Goal: Task Accomplishment & Management: Complete application form

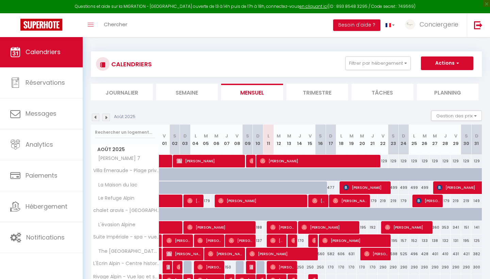
click at [93, 116] on img at bounding box center [95, 117] width 7 height 7
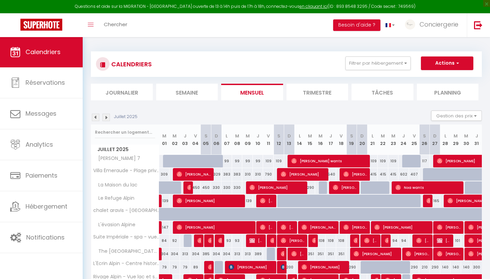
click at [94, 118] on img at bounding box center [95, 117] width 7 height 7
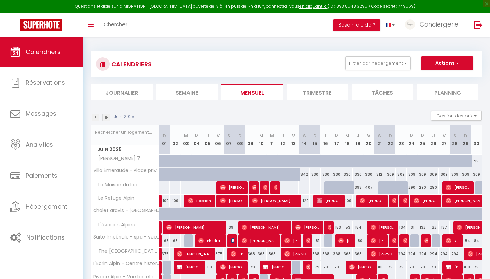
click at [94, 118] on img at bounding box center [95, 117] width 7 height 7
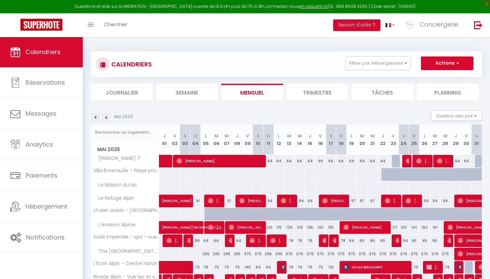
click at [94, 118] on img at bounding box center [95, 117] width 7 height 7
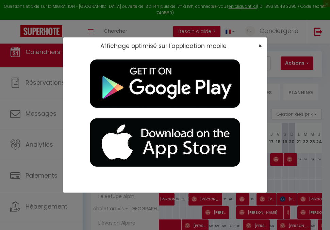
click at [262, 45] on span "×" at bounding box center [261, 46] width 4 height 9
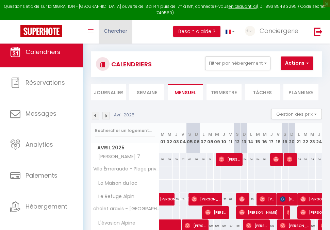
click at [132, 28] on link "Chercher" at bounding box center [116, 32] width 34 height 24
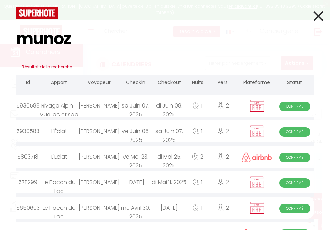
scroll to position [2, 0]
type input "munoz"
click at [133, 210] on div "me Avril 30. 2025" at bounding box center [136, 208] width 32 height 22
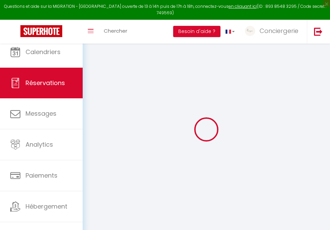
type input "[PERSON_NAME]"
type input "Munoz"
type input "[EMAIL_ADDRESS][DOMAIN_NAME]"
type input "0633026090"
select select
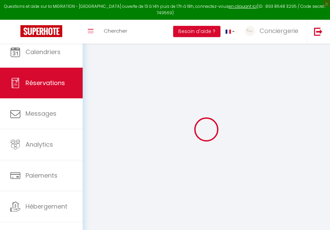
select select "39194"
select select "1"
type input "[DATE]"
select select
type input "Jeu 01 Mai 2025"
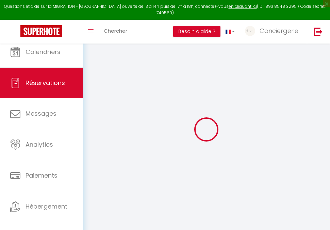
select select
type input "2"
select select "12"
select select "14"
type input "138"
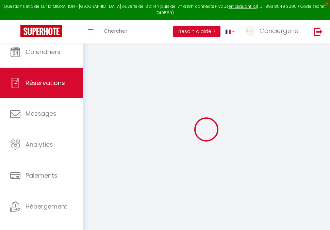
checkbox input "false"
type input "0"
type input "45"
type input "0"
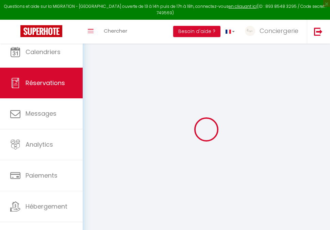
select select
checkbox input "false"
select select
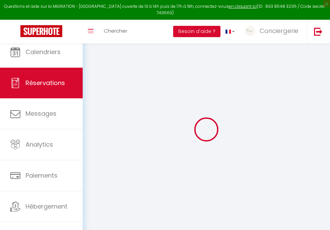
select select
checkbox input "false"
select select
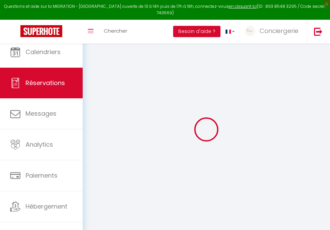
select select
checkbox input "false"
select select
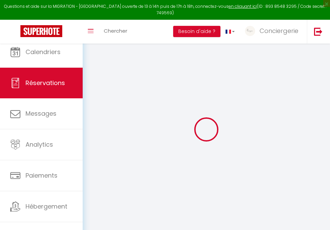
checkbox input "false"
type textarea "Départ tardif 13h30"
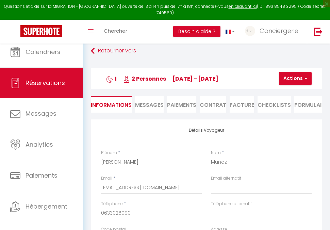
select select
type input "50"
select select
checkbox input "false"
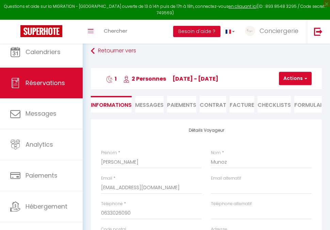
select select
checkbox input "false"
select select "14:00"
select select "11:00"
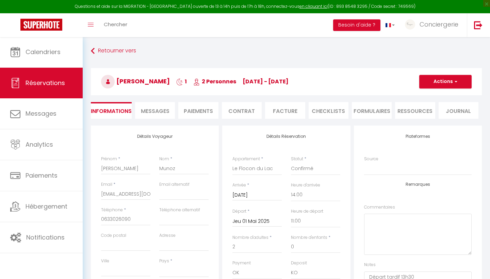
click at [133, 27] on div "Toggle menubar Chercher BUTTON Besoin d'aide ? Conciergerie Paramètres Équipe" at bounding box center [267, 25] width 436 height 24
click at [127, 25] on span "Chercher" at bounding box center [116, 24] width 24 height 7
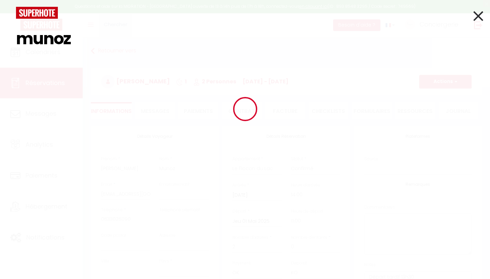
type input "munoz"
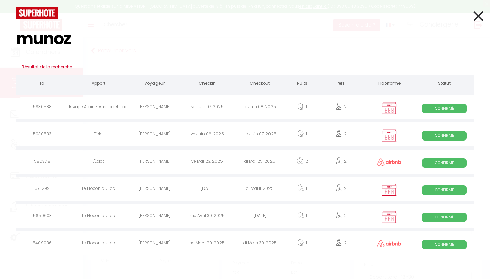
click at [147, 186] on div "[PERSON_NAME]" at bounding box center [154, 190] width 53 height 22
select select
checkbox input "false"
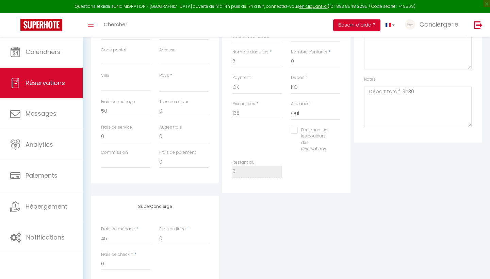
scroll to position [168, 0]
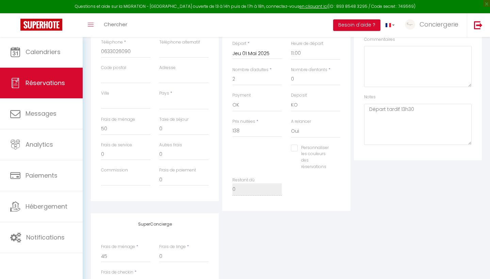
select select
checkbox input "false"
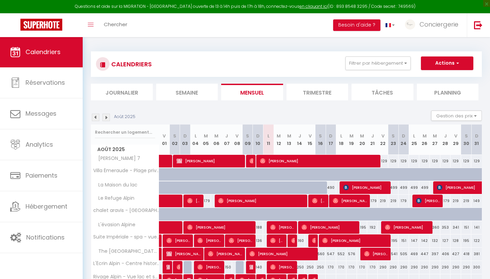
click at [142, 33] on div "Toggle menubar Chercher BUTTON Besoin d'aide ? Conciergerie Paramètres Équipe" at bounding box center [267, 25] width 436 height 24
click at [142, 23] on div "Toggle menubar Chercher BUTTON Besoin d'aide ? Conciergerie Paramètres Équipe" at bounding box center [267, 25] width 436 height 24
click at [125, 26] on span "Chercher" at bounding box center [116, 24] width 24 height 7
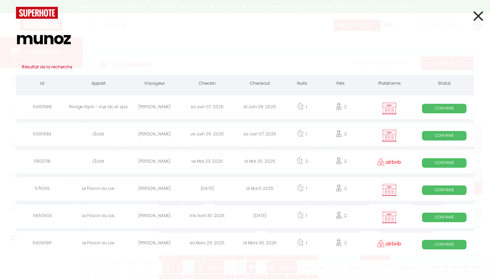
type input "munoz"
click at [262, 239] on div "di Mars 30. 2025" at bounding box center [260, 244] width 53 height 22
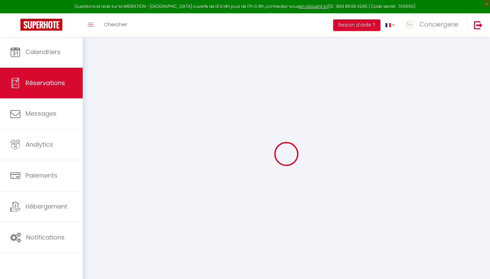
type input "[PERSON_NAME]"
type input "Munoz"
type input "[PERSON_NAME][EMAIL_ADDRESS][DOMAIN_NAME]"
type input "[PHONE_NUMBER]"
select select
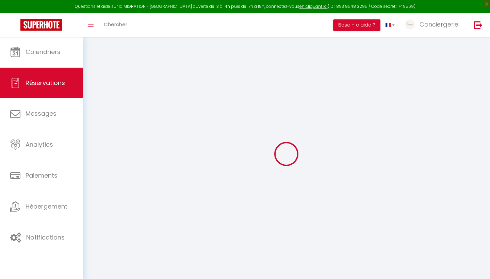
type input "5.01"
select select "39194"
select select "1"
select select
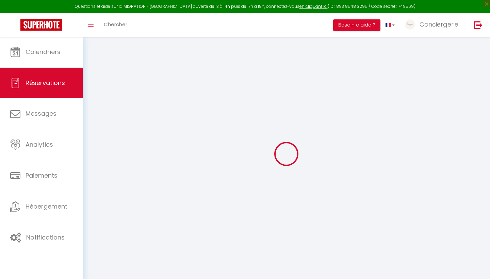
type input "2"
select select "12"
select select
type input "69"
checkbox input "false"
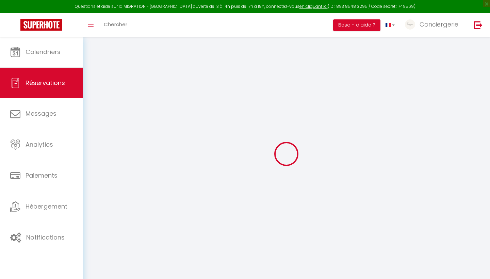
type input "0"
select select "1"
type input "45"
type input "0"
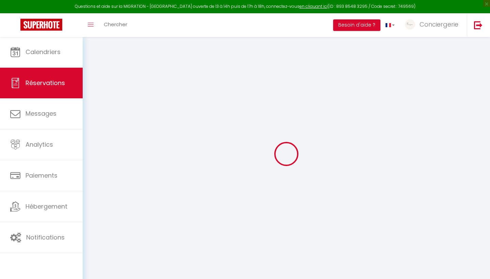
select select
select select "15"
checkbox input "false"
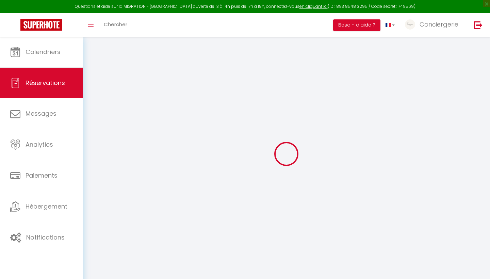
select select
checkbox input "false"
select select
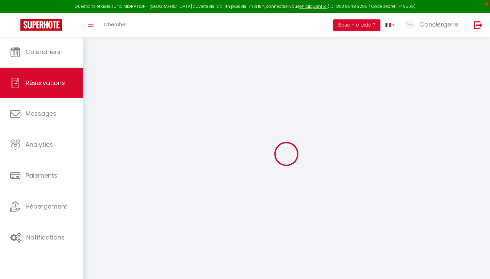
select select
checkbox input "false"
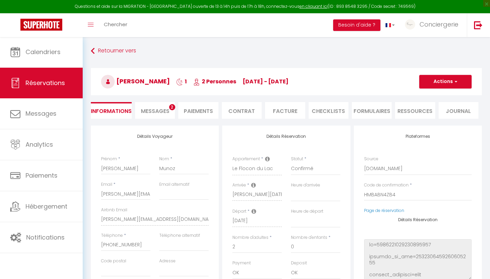
select select
type input "58"
type input "4.45"
select select
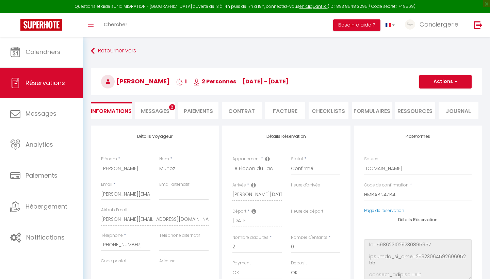
checkbox input "false"
select select
checkbox input "false"
select select
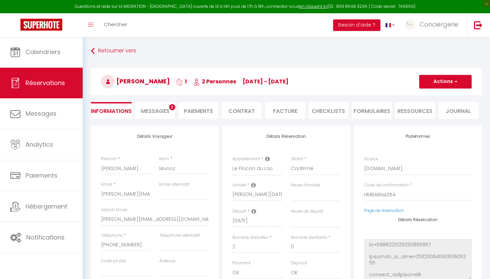
select select
checkbox input "false"
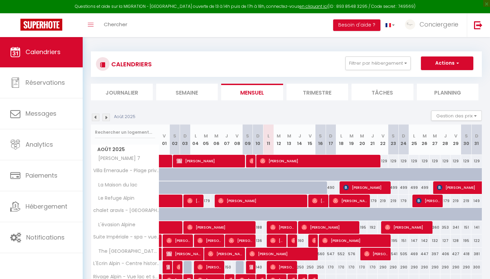
click at [140, 24] on div "Toggle menubar Chercher BUTTON Besoin d'aide ? Conciergerie Paramètres Équipe" at bounding box center [267, 25] width 436 height 24
click at [123, 23] on span "Chercher" at bounding box center [116, 24] width 24 height 7
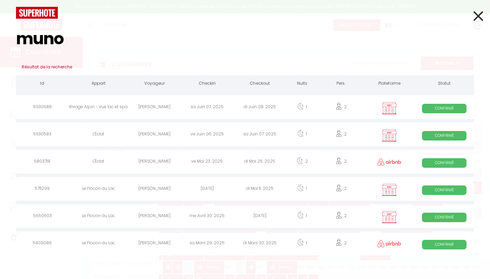
type input "muno"
click at [155, 186] on div "[PERSON_NAME]" at bounding box center [154, 190] width 53 height 22
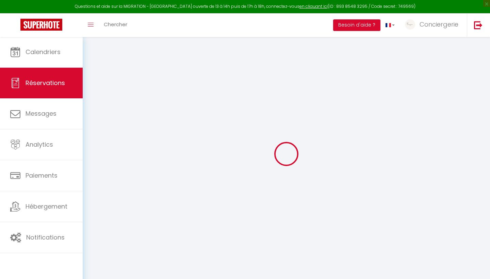
type input "Munoz"
type input "[PERSON_NAME]"
type input "[EMAIL_ADDRESS][DOMAIN_NAME]"
type input "0661113411"
select select
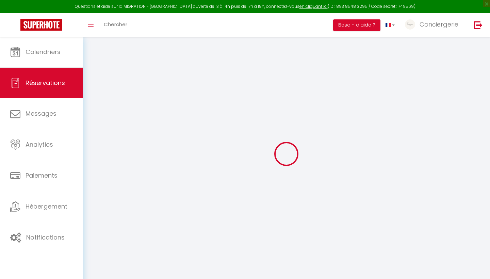
select select "39194"
select select "1"
type input "[DATE]"
select select
type input "[DATE]"
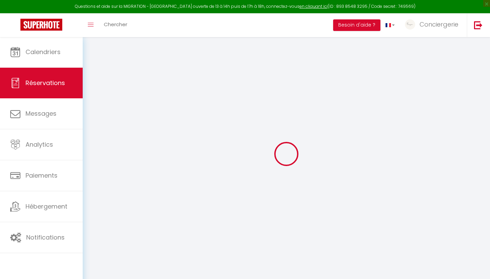
select select
type input "2"
select select "12"
select select "14"
type input "188"
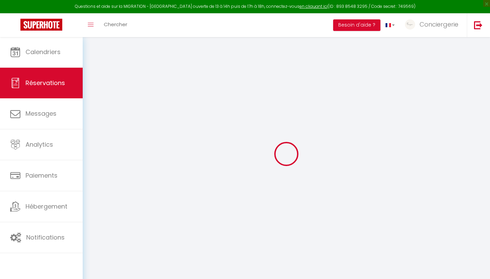
checkbox input "false"
type input "0"
type input "45"
type input "0"
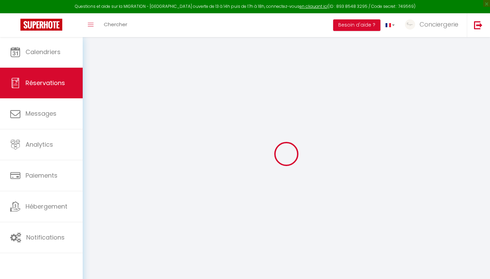
select select
checkbox input "false"
select select
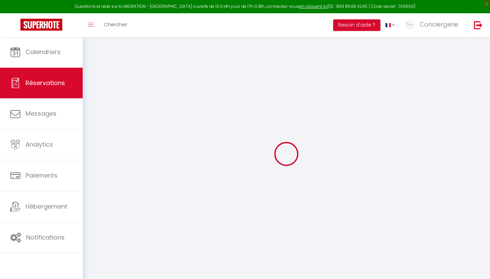
select select
checkbox input "false"
select select
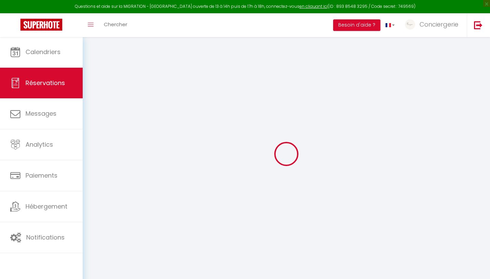
select select
checkbox input "false"
select select
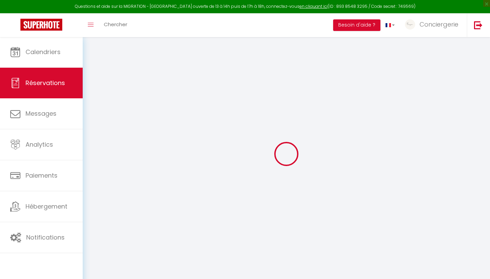
checkbox input "false"
select select
checkbox input "false"
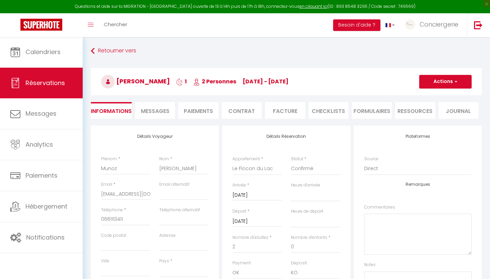
select select
checkbox input "false"
select select "14:00"
select select "11:00"
click at [127, 23] on span "Chercher" at bounding box center [116, 24] width 24 height 7
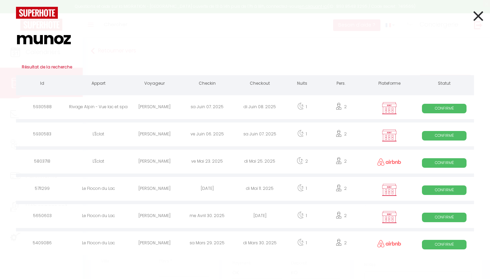
type input "munoz"
click at [172, 159] on div "[PERSON_NAME]" at bounding box center [154, 163] width 53 height 22
select select
checkbox input "false"
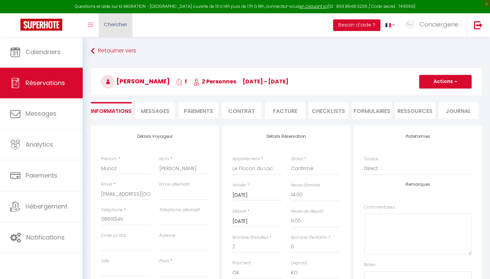
click at [131, 24] on link "Chercher" at bounding box center [116, 25] width 34 height 24
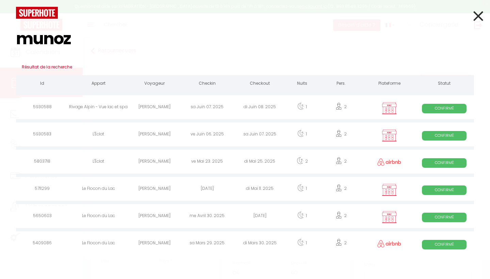
type input "munoz"
click at [207, 164] on div "ve Mai 23. 2025" at bounding box center [207, 163] width 53 height 22
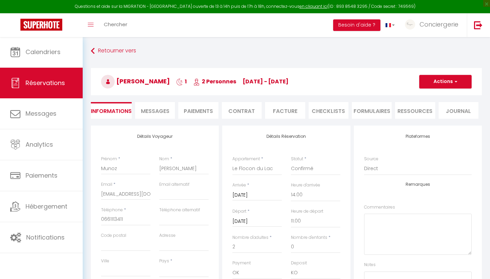
click at [143, 24] on div "Toggle menubar Chercher BUTTON Besoin d'aide ? Conciergerie Paramètres Équipe" at bounding box center [267, 25] width 436 height 24
click at [122, 22] on span "Chercher" at bounding box center [116, 24] width 24 height 7
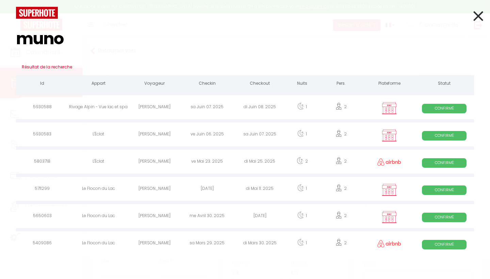
type input "muno"
click at [218, 163] on div "ve Mai 23. 2025" at bounding box center [207, 163] width 53 height 22
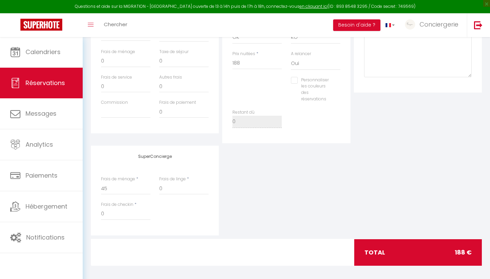
scroll to position [235, 0]
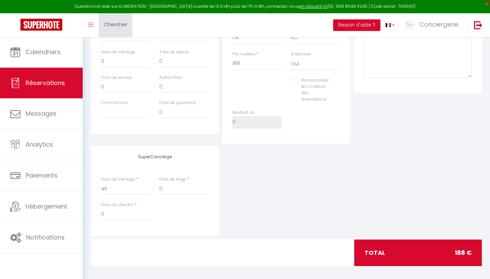
click at [118, 24] on span "Chercher" at bounding box center [116, 24] width 24 height 7
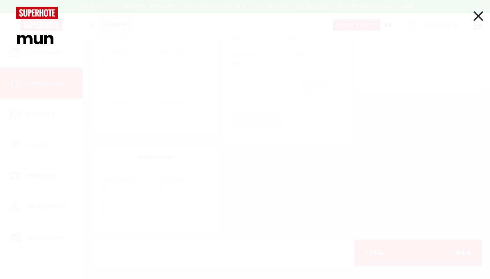
type input "muno"
